Goal: Task Accomplishment & Management: Manage account settings

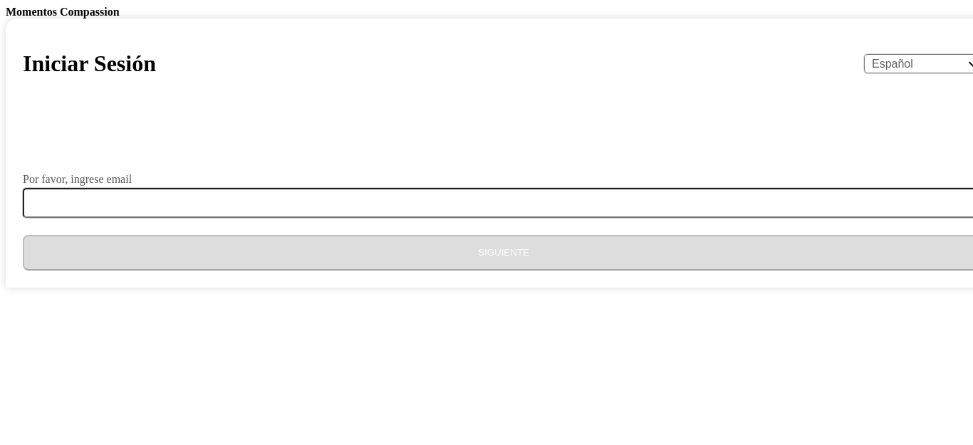
select select "es"
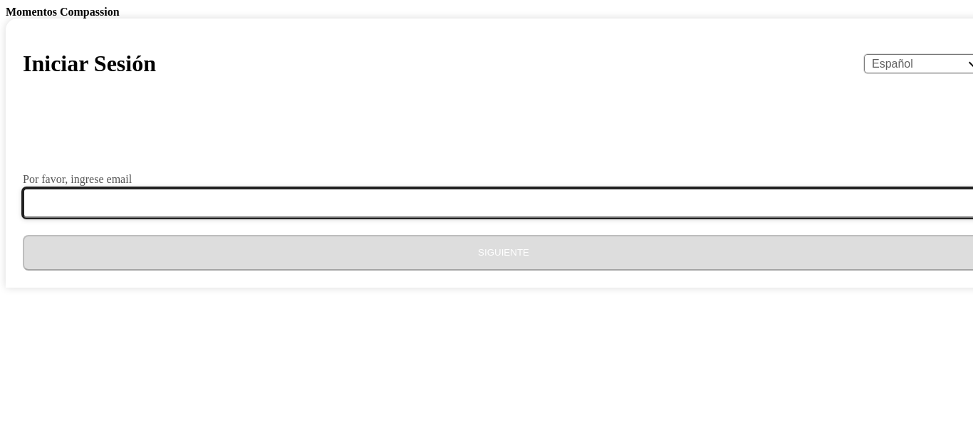
click at [398, 218] on input "Por favor, ingrese email" at bounding box center [512, 203] width 979 height 30
type input "[EMAIL_ADDRESS][PERSON_NAME][DOMAIN_NAME]"
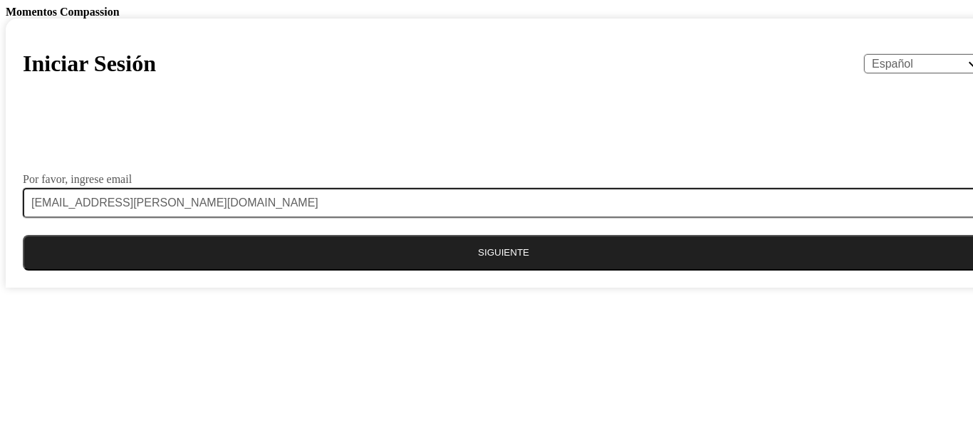
click at [502, 271] on button "Siguiente" at bounding box center [504, 253] width 962 height 36
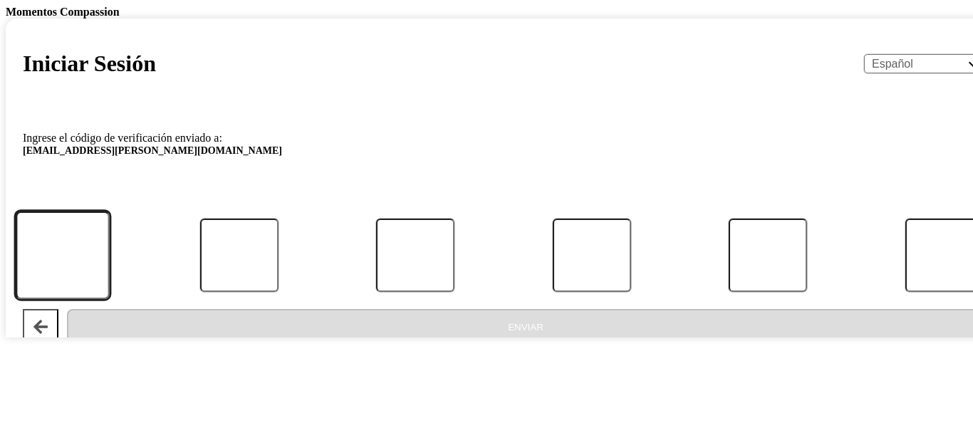
click at [110, 300] on input "Código" at bounding box center [63, 256] width 94 height 88
type input "4"
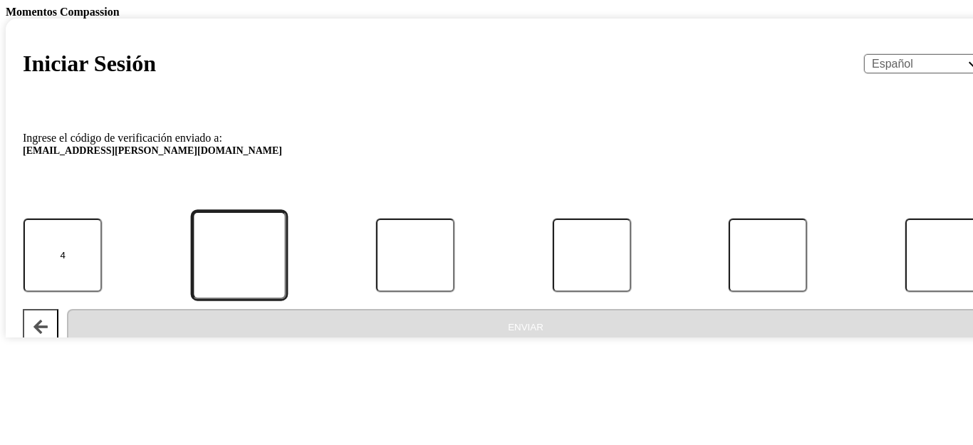
type input "1"
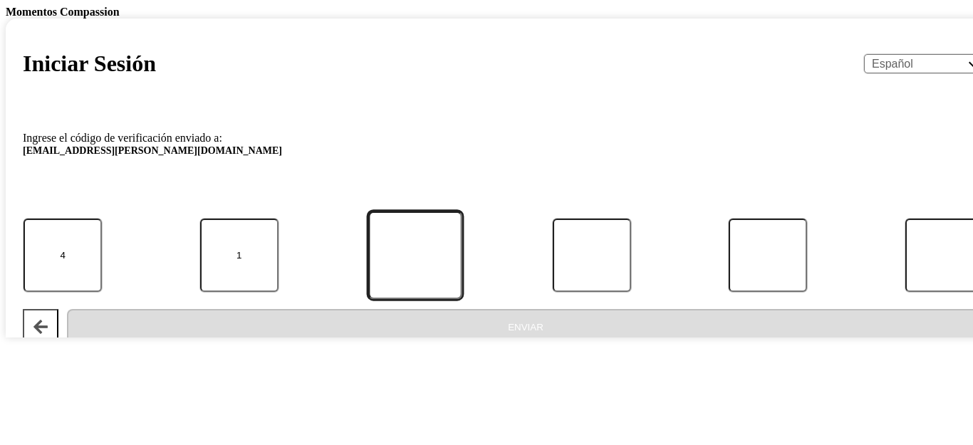
type input "1"
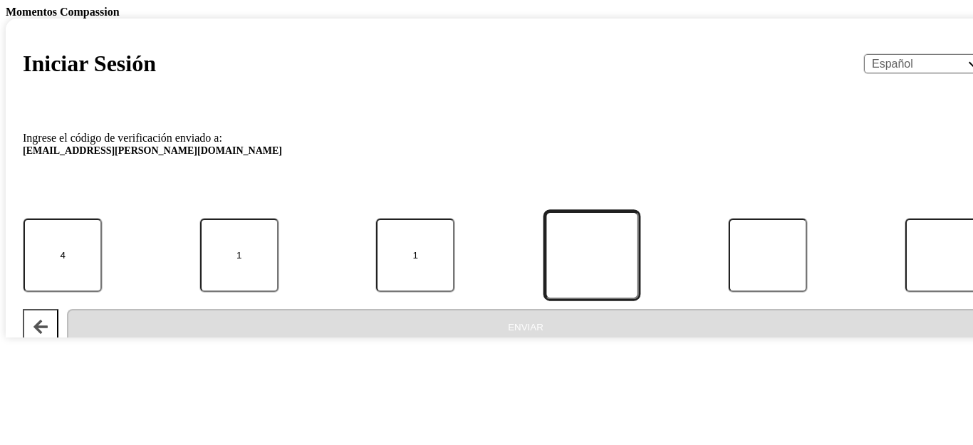
type input "5"
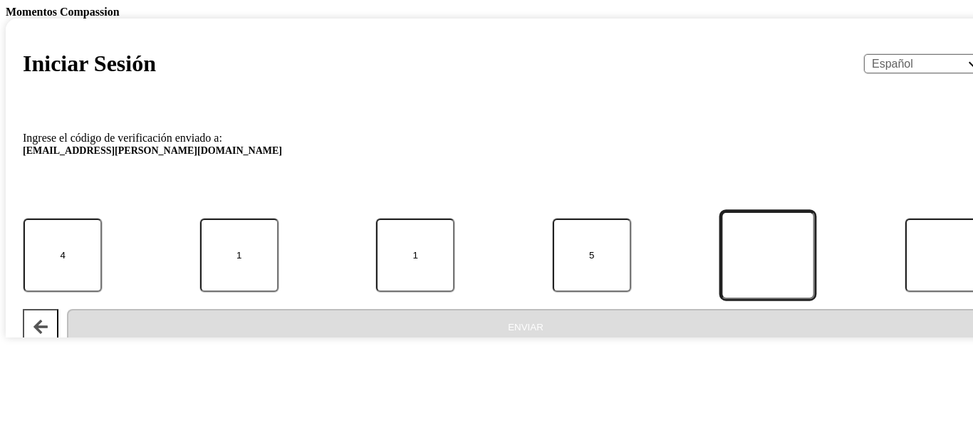
type input "0"
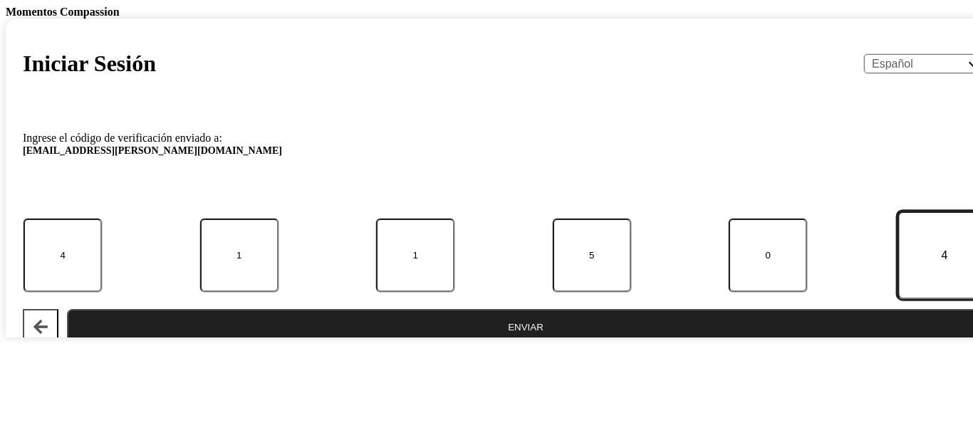
type input "4"
click at [67, 309] on button "Enviar" at bounding box center [526, 327] width 918 height 36
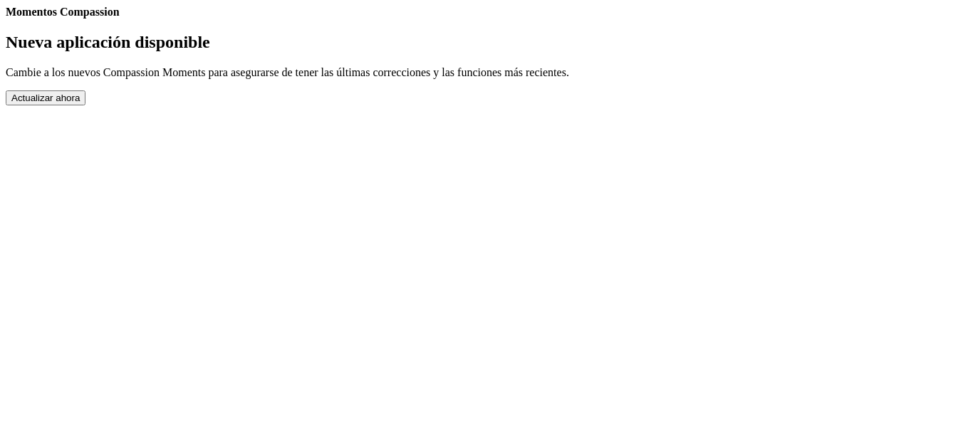
click at [86, 105] on button "Actualizar ahora" at bounding box center [46, 97] width 80 height 15
